Goal: Check status: Check status

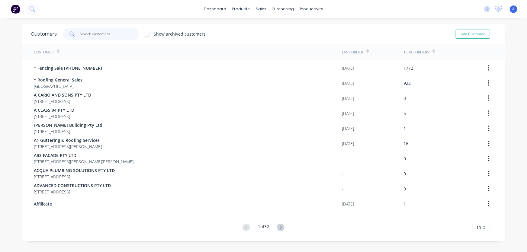
click at [90, 33] on input "text" at bounding box center [109, 34] width 59 height 12
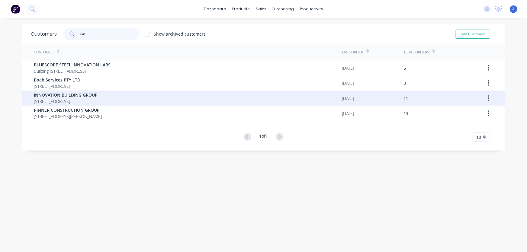
type input "inn"
click at [75, 97] on span "INNOVATION BUILDING GROUP" at bounding box center [66, 95] width 64 height 6
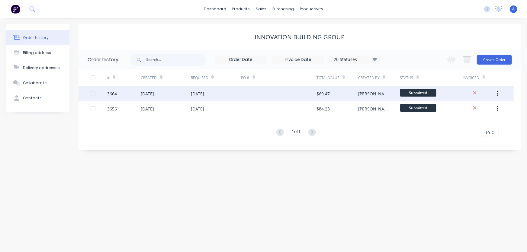
click at [283, 94] on div at bounding box center [278, 93] width 75 height 15
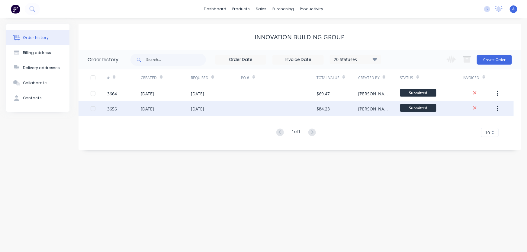
click at [265, 110] on div at bounding box center [278, 108] width 75 height 15
